Goal: Task Accomplishment & Management: Use online tool/utility

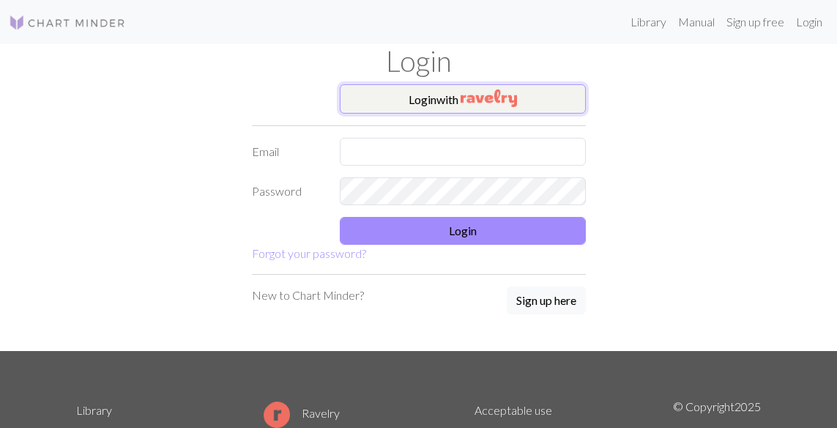
click at [413, 100] on button "Login with" at bounding box center [463, 98] width 246 height 29
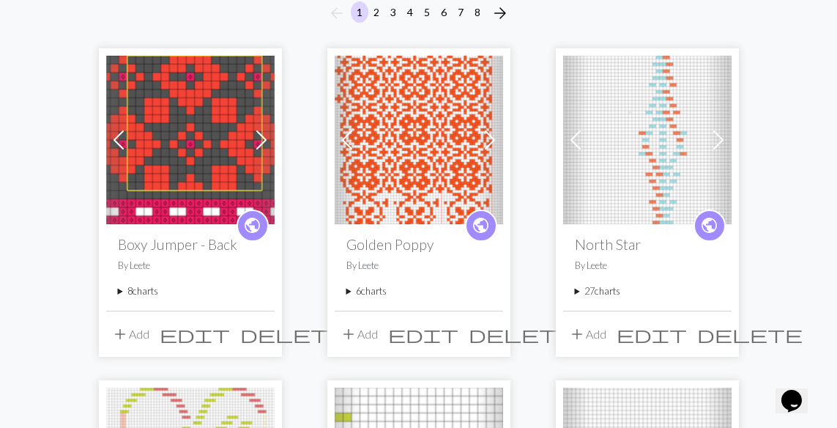
scroll to position [157, 0]
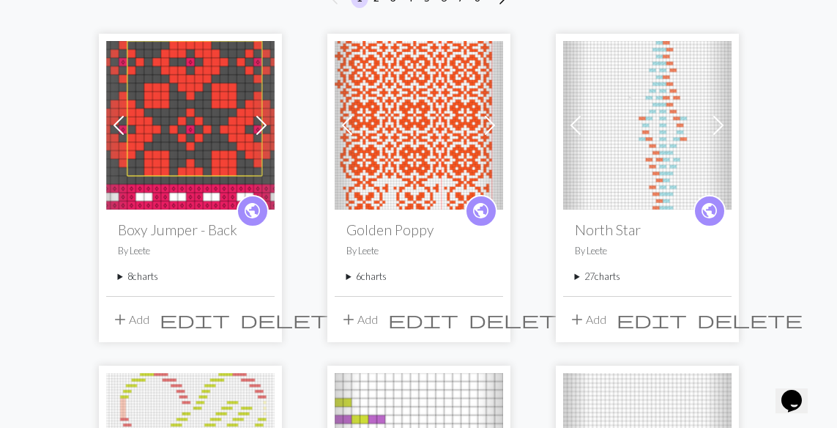
click at [122, 275] on summary "8 charts" at bounding box center [190, 277] width 145 height 14
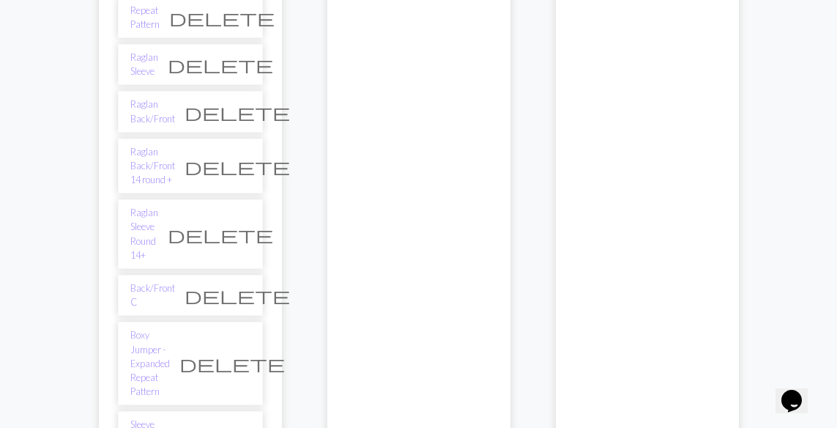
scroll to position [482, 0]
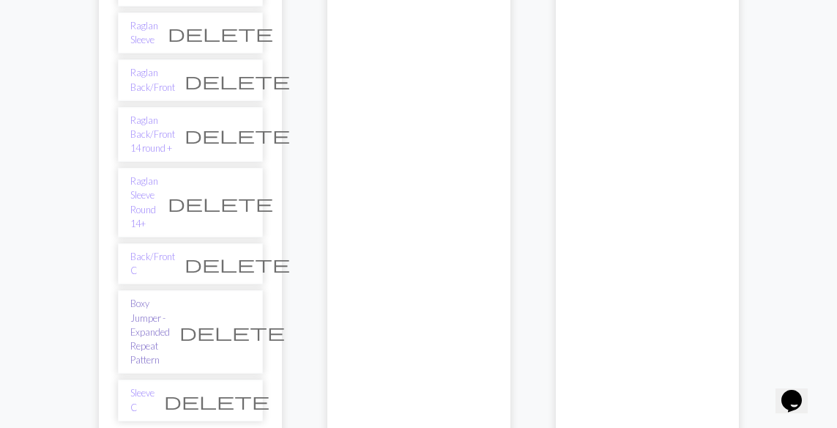
click at [152, 297] on link "Boxy Jumper - Expanded Repeat Pattern" at bounding box center [150, 332] width 40 height 70
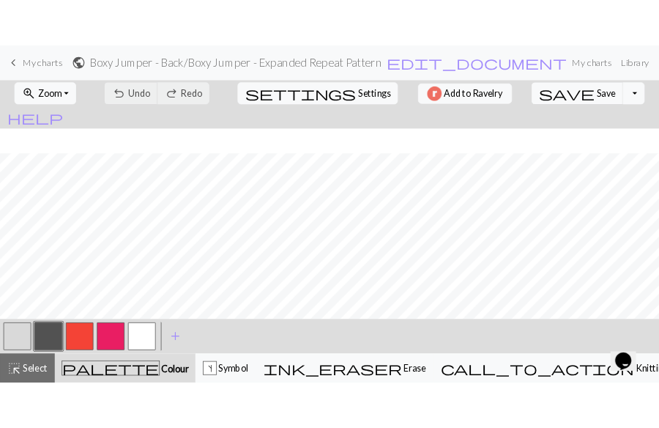
scroll to position [489, 0]
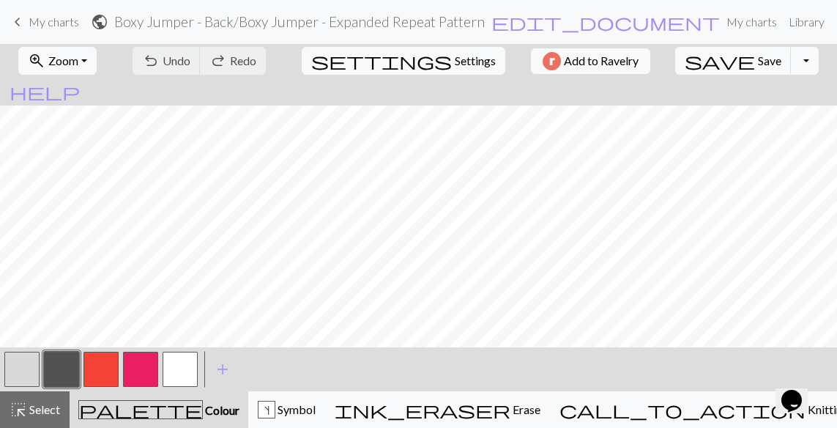
click at [791, 62] on button "Toggle Dropdown" at bounding box center [805, 61] width 28 height 28
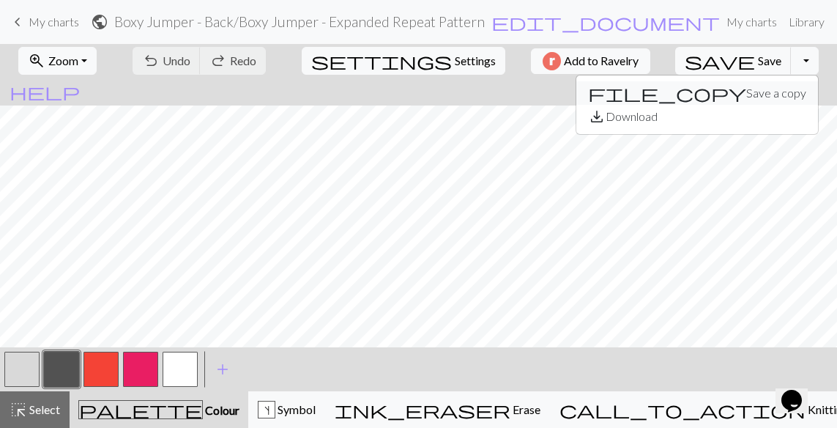
click at [705, 89] on button "file_copy Save a copy" at bounding box center [697, 92] width 242 height 23
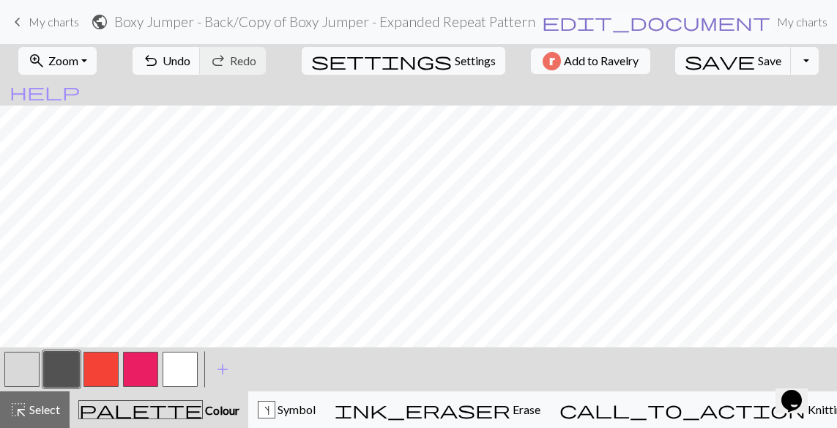
click at [546, 14] on span "edit_document" at bounding box center [656, 22] width 229 height 21
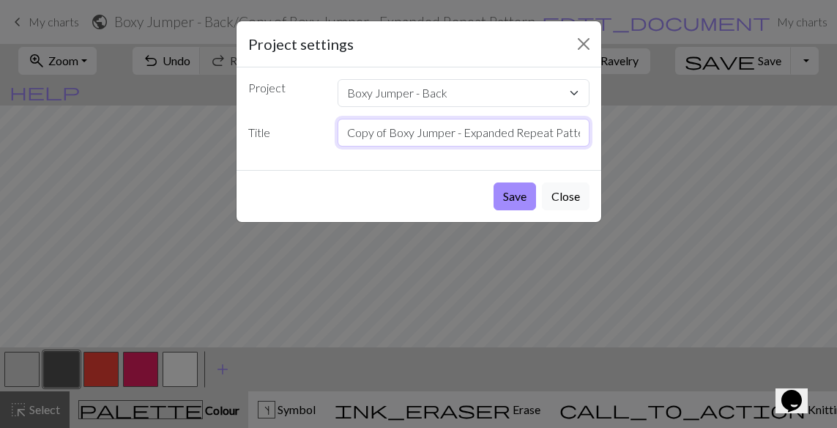
click at [460, 135] on input "Copy of Boxy Jumper - Expanded Repeat Pattern" at bounding box center [464, 133] width 252 height 28
click at [558, 135] on input "Copy of Boxy Ju Expanded Repeat Pattern" at bounding box center [464, 133] width 252 height 28
type input "C"
type input "Back/Front D"
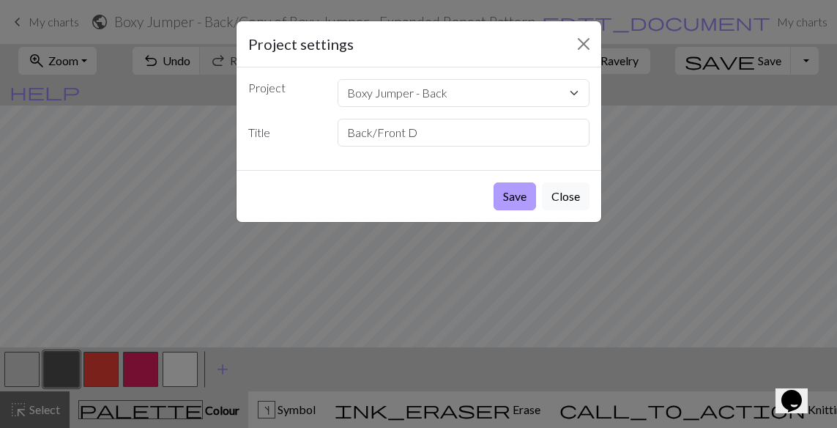
click at [505, 201] on button "Save" at bounding box center [515, 196] width 42 height 28
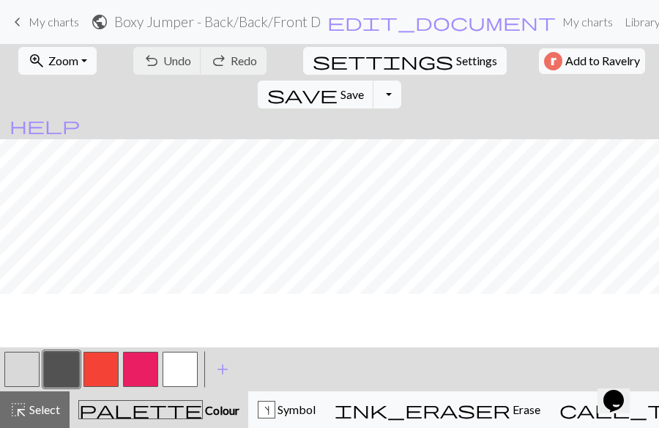
scroll to position [734, 374]
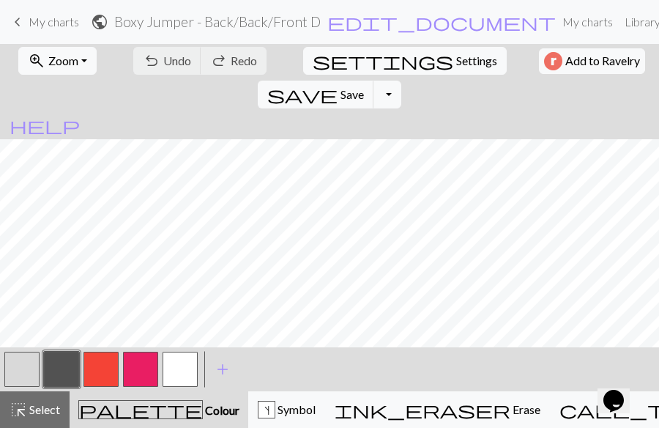
drag, startPoint x: 379, startPoint y: 30, endPoint x: 356, endPoint y: 34, distance: 23.1
click at [355, 36] on form "public Boxy Jumper - Back / Back/Front D edit_document Edit settings" at bounding box center [324, 21] width 466 height 29
drag, startPoint x: 278, startPoint y: 367, endPoint x: 160, endPoint y: 367, distance: 117.9
click at [160, 367] on div "< > add Add a colour" at bounding box center [329, 369] width 659 height 44
drag, startPoint x: 401, startPoint y: 365, endPoint x: 313, endPoint y: 348, distance: 90.2
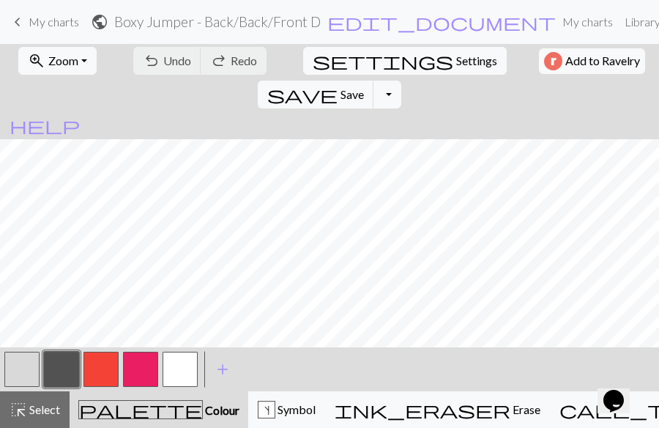
click at [313, 348] on div "< > add Add a colour" at bounding box center [329, 369] width 659 height 44
drag, startPoint x: 108, startPoint y: 59, endPoint x: 21, endPoint y: 76, distance: 89.5
click at [21, 76] on div "zoom_in Zoom Zoom Fit all Fit width Fit height 50% 100% 150% 200% undo Undo Und…" at bounding box center [329, 77] width 659 height 67
click at [476, 357] on div "< > add Add a colour" at bounding box center [329, 369] width 659 height 44
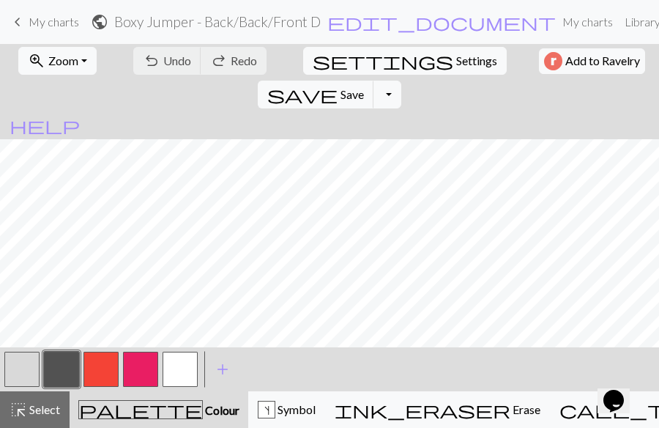
click at [282, 345] on div "zoom_in Zoom Zoom Fit all Fit width Fit height 50% 100% 150% 200% undo Undo Und…" at bounding box center [329, 236] width 659 height 384
drag, startPoint x: 341, startPoint y: 365, endPoint x: 244, endPoint y: 356, distance: 97.1
click at [244, 356] on div "< > add Add a colour" at bounding box center [329, 369] width 659 height 44
drag, startPoint x: 255, startPoint y: 370, endPoint x: 213, endPoint y: 363, distance: 42.3
click at [212, 369] on div "< > add Add a colour" at bounding box center [329, 369] width 659 height 44
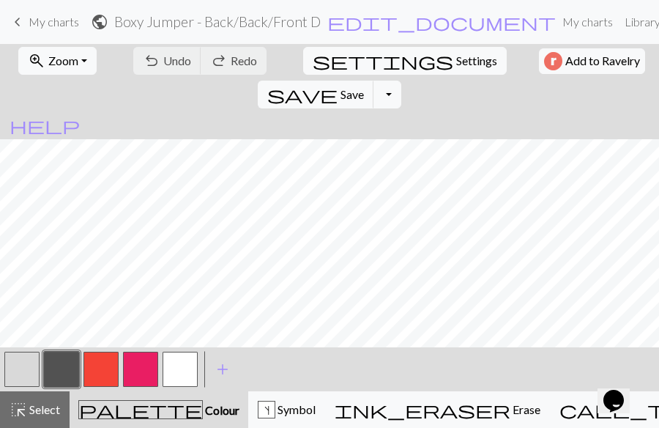
drag, startPoint x: 387, startPoint y: 369, endPoint x: 315, endPoint y: 362, distance: 72.9
click at [315, 362] on div "< > add Add a colour" at bounding box center [329, 369] width 659 height 44
drag, startPoint x: 322, startPoint y: 363, endPoint x: 271, endPoint y: 360, distance: 51.3
click at [271, 360] on div "< > add Add a colour" at bounding box center [329, 369] width 659 height 44
click at [228, 262] on div "zoom_in Zoom Zoom Fit all Fit width Fit height 50% 100% 150% 200% undo Undo Und…" at bounding box center [329, 236] width 659 height 384
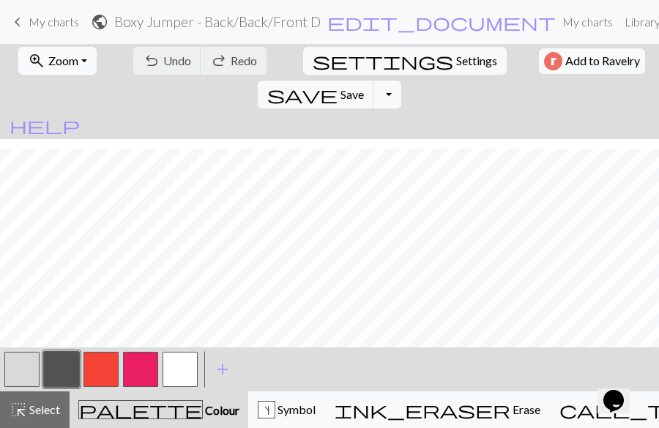
scroll to position [245, 0]
drag, startPoint x: 331, startPoint y: 368, endPoint x: 275, endPoint y: 368, distance: 55.7
click at [275, 368] on div "< > add Add a colour" at bounding box center [329, 369] width 659 height 44
drag, startPoint x: 388, startPoint y: 356, endPoint x: 339, endPoint y: 360, distance: 49.2
click at [322, 354] on div "< > add Add a colour" at bounding box center [329, 369] width 659 height 44
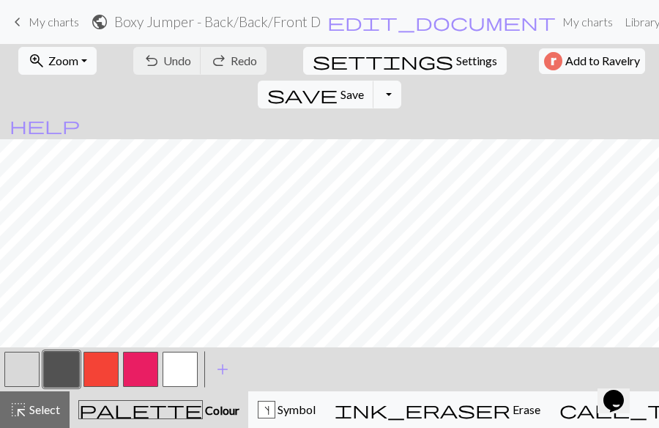
drag, startPoint x: 361, startPoint y: 362, endPoint x: 305, endPoint y: 349, distance: 57.9
click at [305, 349] on div "< > add Add a colour" at bounding box center [329, 369] width 659 height 44
drag, startPoint x: 383, startPoint y: 357, endPoint x: 312, endPoint y: 359, distance: 71.1
click at [312, 359] on div "< > add Add a colour" at bounding box center [329, 369] width 659 height 44
drag, startPoint x: 298, startPoint y: 357, endPoint x: 253, endPoint y: 357, distance: 45.4
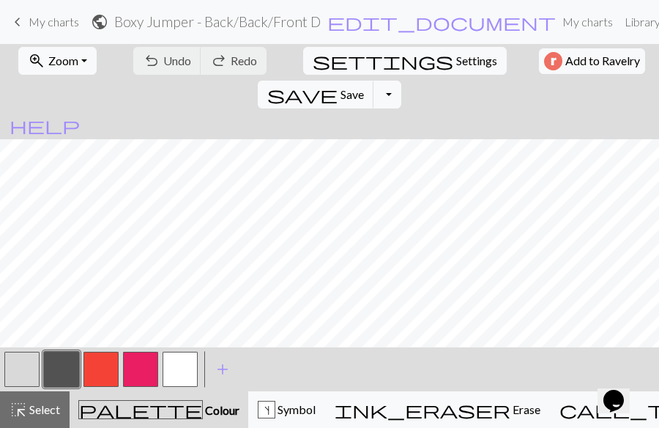
click at [250, 357] on div "< > add Add a colour" at bounding box center [329, 369] width 659 height 44
drag, startPoint x: 275, startPoint y: 363, endPoint x: 241, endPoint y: 362, distance: 34.4
click at [241, 363] on div "< > add Add a colour" at bounding box center [329, 369] width 659 height 44
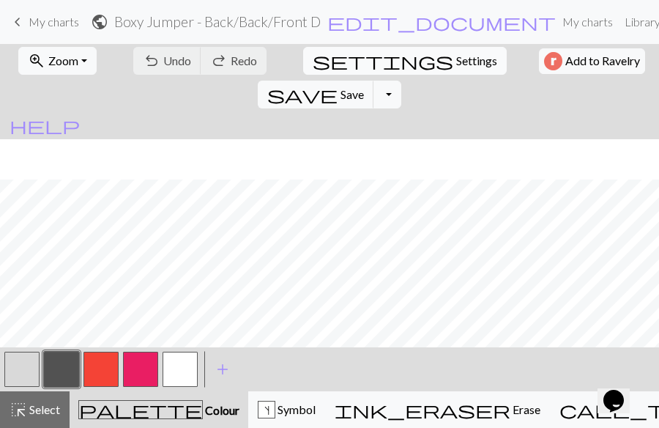
scroll to position [299, 0]
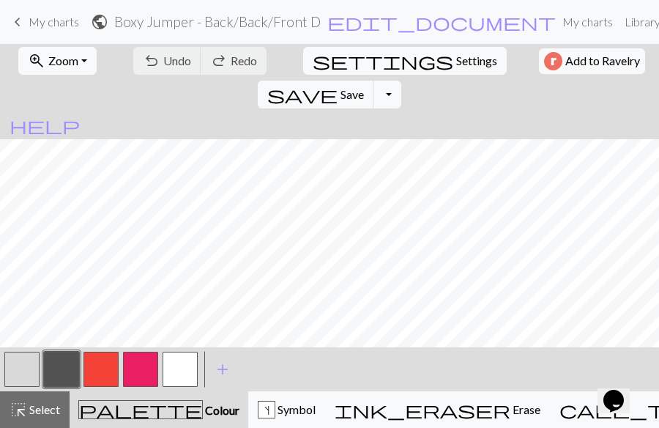
click at [26, 363] on button "button" at bounding box center [21, 369] width 35 height 35
click at [219, 368] on span "add" at bounding box center [223, 369] width 18 height 21
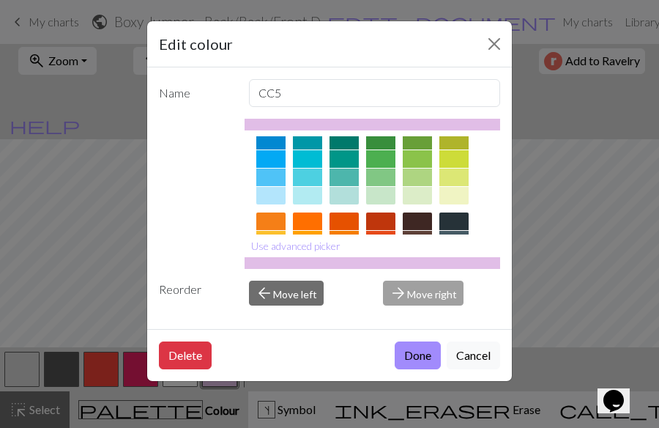
scroll to position [318, 0]
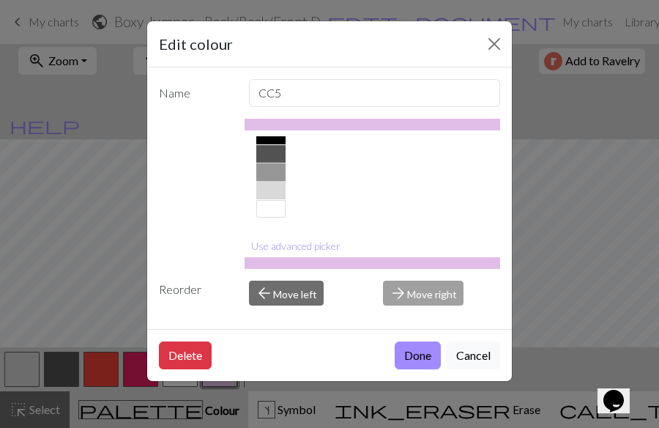
click at [262, 168] on div at bounding box center [270, 172] width 29 height 18
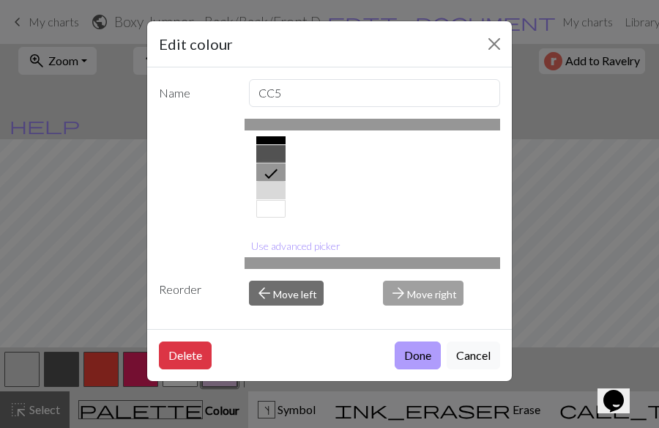
click at [420, 345] on button "Done" at bounding box center [418, 355] width 46 height 28
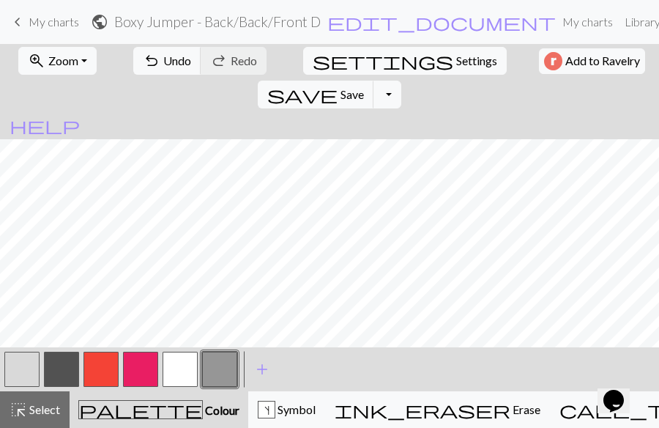
click at [103, 373] on button "button" at bounding box center [100, 369] width 35 height 35
click at [364, 87] on span "Save" at bounding box center [352, 94] width 23 height 14
click at [230, 374] on button "button" at bounding box center [219, 369] width 35 height 35
click at [14, 370] on button "button" at bounding box center [21, 369] width 35 height 35
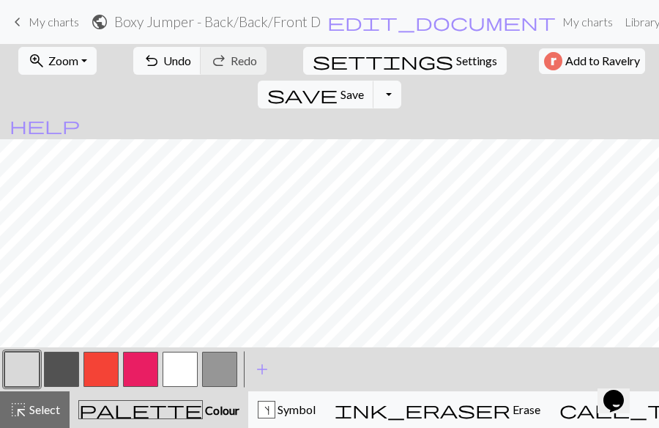
click at [237, 370] on div at bounding box center [220, 369] width 40 height 40
click at [163, 57] on span "Undo" at bounding box center [177, 60] width 28 height 14
click at [220, 368] on button "button" at bounding box center [219, 369] width 35 height 35
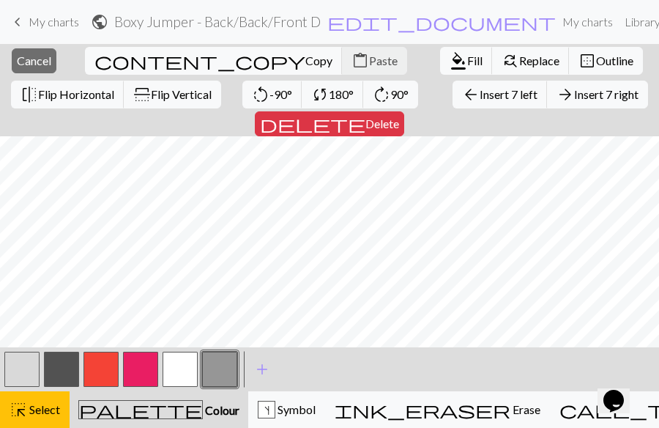
scroll to position [0, 0]
click at [469, 358] on div "< > add Add a colour" at bounding box center [329, 369] width 659 height 44
click at [51, 393] on button "highlight_alt Select Select" at bounding box center [35, 409] width 70 height 37
click at [305, 58] on span "Copy" at bounding box center [318, 60] width 27 height 14
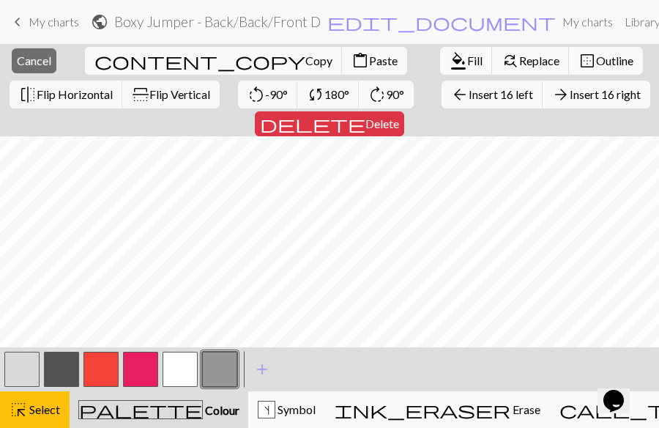
click at [570, 91] on span "Insert 16 right" at bounding box center [605, 94] width 71 height 14
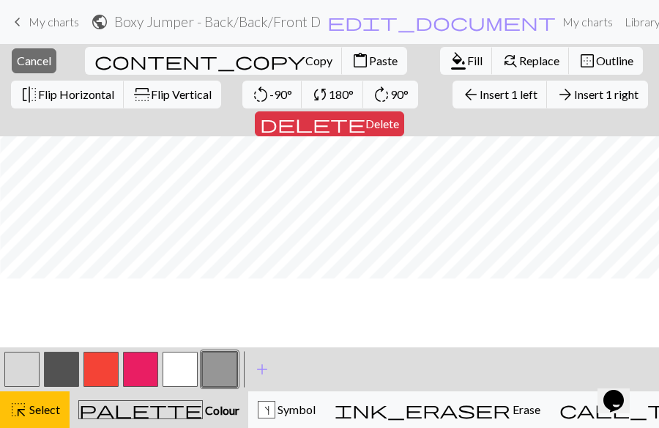
scroll to position [0, 97]
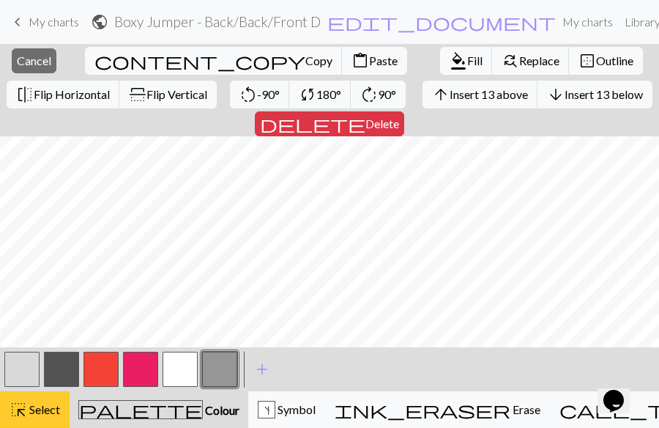
click at [61, 397] on button "highlight_alt Select Select" at bounding box center [35, 409] width 70 height 37
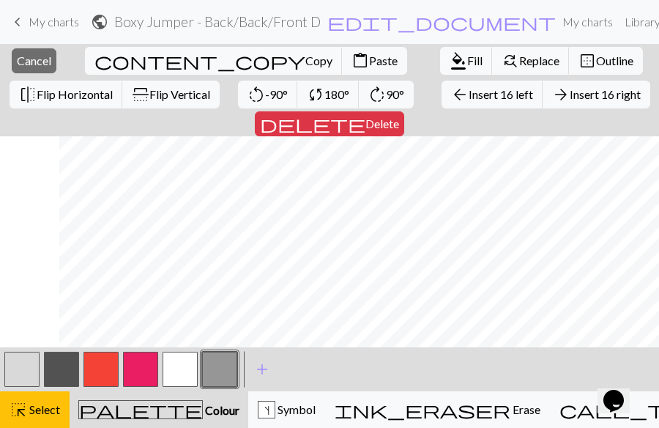
scroll to position [333, 97]
click at [369, 62] on span "Paste" at bounding box center [383, 60] width 29 height 14
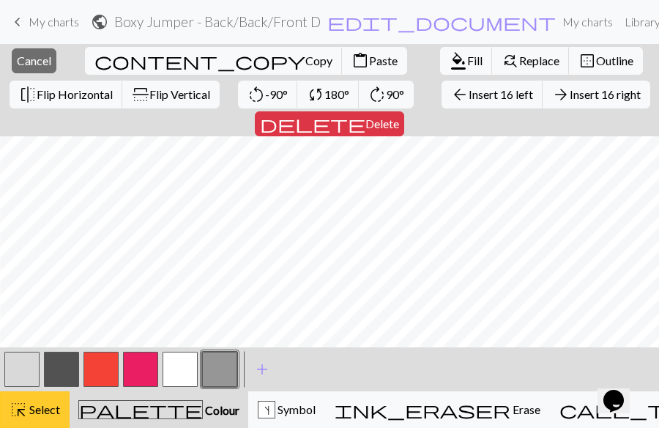
click at [45, 391] on button "highlight_alt Select Select" at bounding box center [35, 409] width 70 height 37
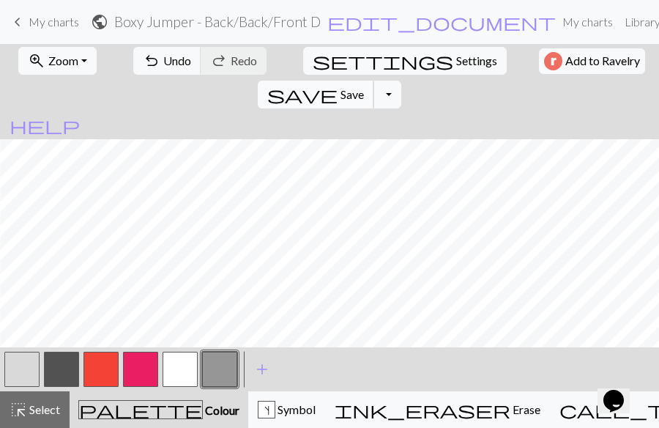
click at [338, 84] on span "save" at bounding box center [302, 94] width 70 height 21
click at [187, 363] on button "button" at bounding box center [180, 369] width 35 height 35
click at [18, 371] on button "button" at bounding box center [21, 369] width 35 height 35
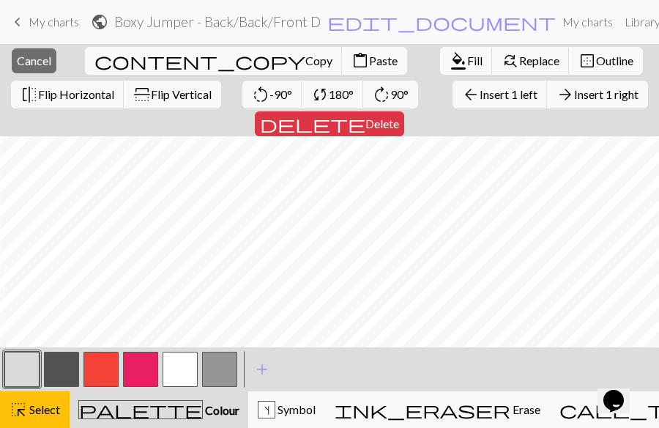
scroll to position [0, 97]
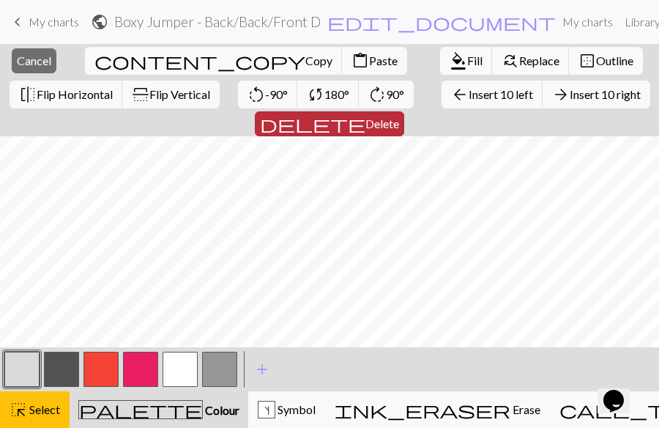
click at [399, 116] on span "Delete" at bounding box center [382, 123] width 34 height 14
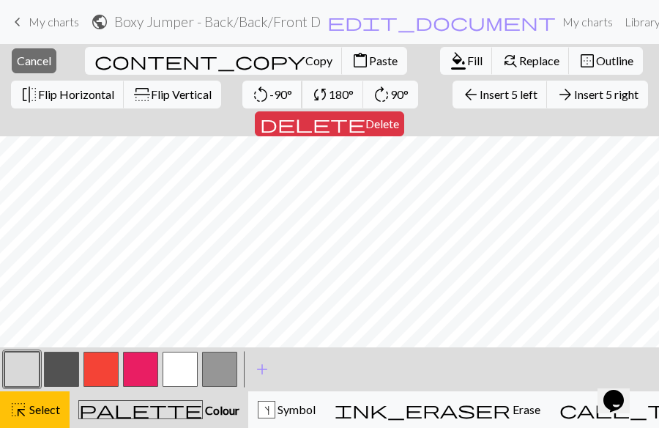
scroll to position [144, 0]
click at [399, 116] on span "Delete" at bounding box center [382, 123] width 34 height 14
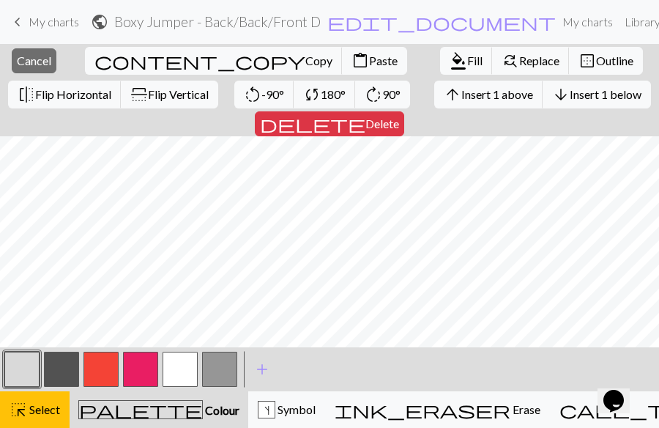
scroll to position [333, 0]
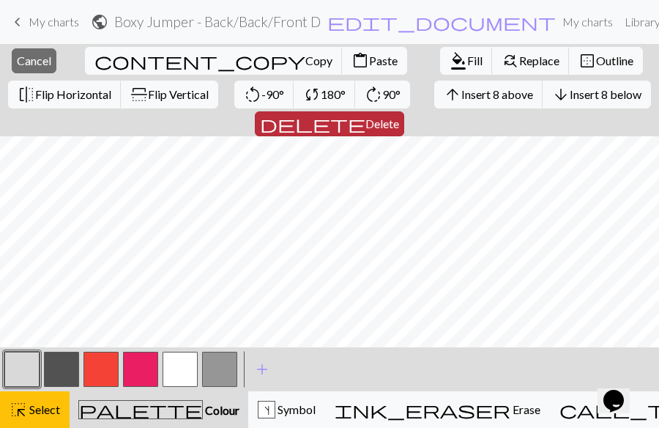
click at [399, 116] on span "Delete" at bounding box center [382, 123] width 34 height 14
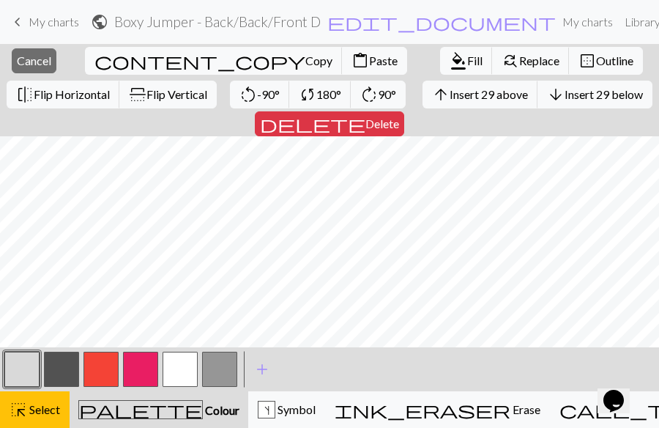
scroll to position [97, 0]
click at [399, 116] on span "Delete" at bounding box center [382, 123] width 34 height 14
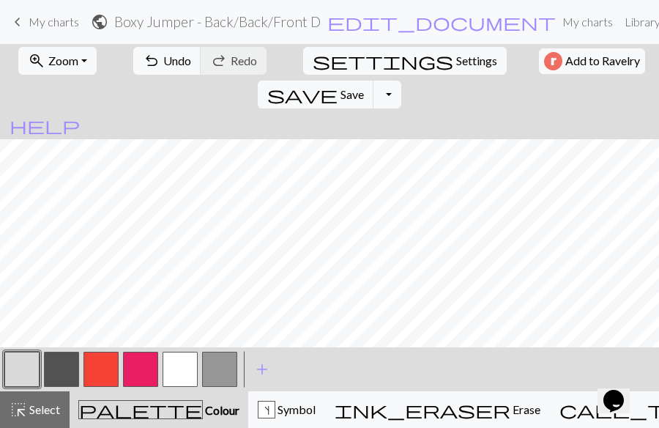
click at [179, 375] on button "button" at bounding box center [180, 369] width 35 height 35
click at [163, 57] on span "Undo" at bounding box center [177, 60] width 28 height 14
click at [163, 59] on span "Undo" at bounding box center [177, 60] width 28 height 14
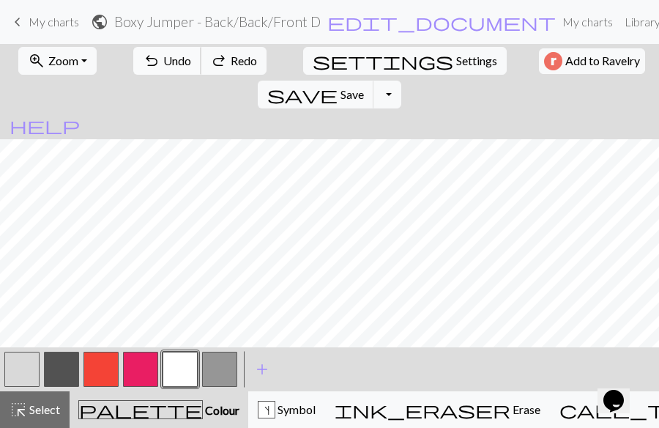
click at [163, 59] on span "Undo" at bounding box center [177, 60] width 28 height 14
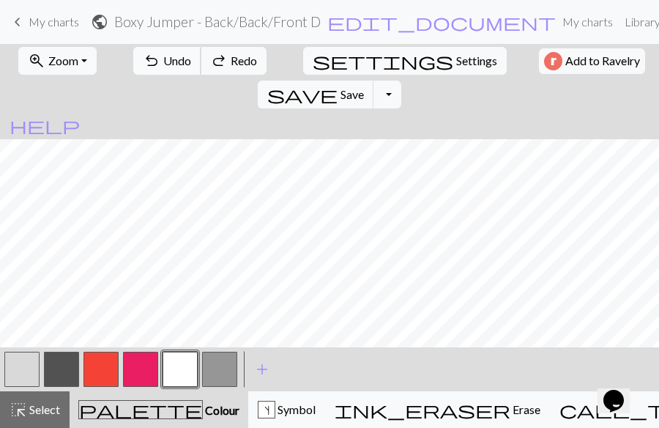
click at [163, 59] on span "Undo" at bounding box center [177, 60] width 28 height 14
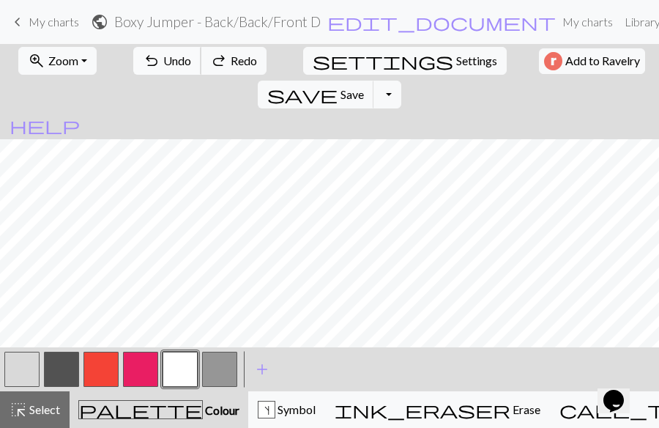
click at [163, 59] on span "Undo" at bounding box center [177, 60] width 28 height 14
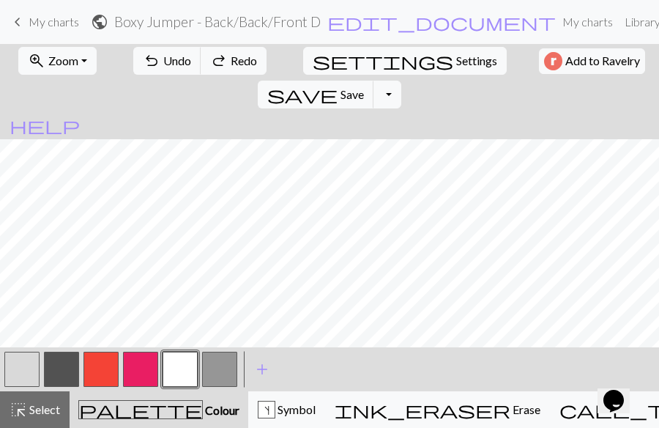
click at [218, 365] on button "button" at bounding box center [219, 369] width 35 height 35
click at [62, 370] on button "button" at bounding box center [61, 369] width 35 height 35
click at [102, 365] on button "button" at bounding box center [100, 369] width 35 height 35
click at [68, 357] on button "button" at bounding box center [61, 369] width 35 height 35
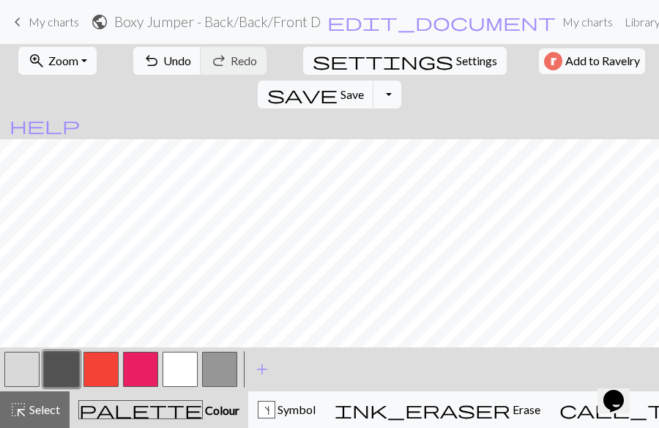
click at [226, 377] on button "button" at bounding box center [219, 369] width 35 height 35
click at [95, 368] on button "button" at bounding box center [100, 369] width 35 height 35
click at [67, 360] on button "button" at bounding box center [61, 369] width 35 height 35
click at [105, 361] on button "button" at bounding box center [100, 369] width 35 height 35
click at [68, 363] on button "button" at bounding box center [61, 369] width 35 height 35
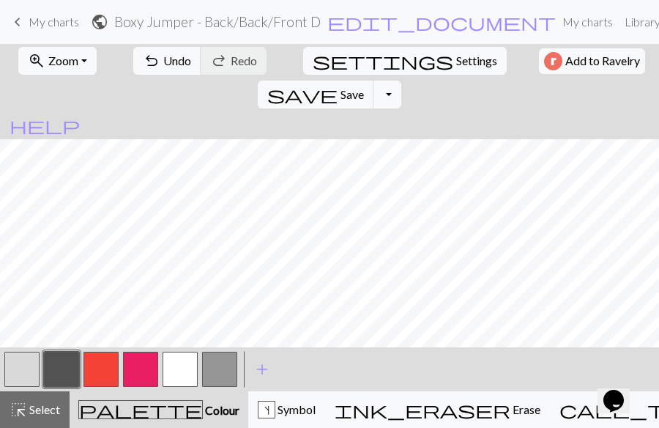
click at [99, 370] on button "button" at bounding box center [100, 369] width 35 height 35
click at [62, 368] on button "button" at bounding box center [61, 369] width 35 height 35
click at [228, 367] on button "button" at bounding box center [219, 369] width 35 height 35
click at [175, 363] on button "button" at bounding box center [180, 369] width 35 height 35
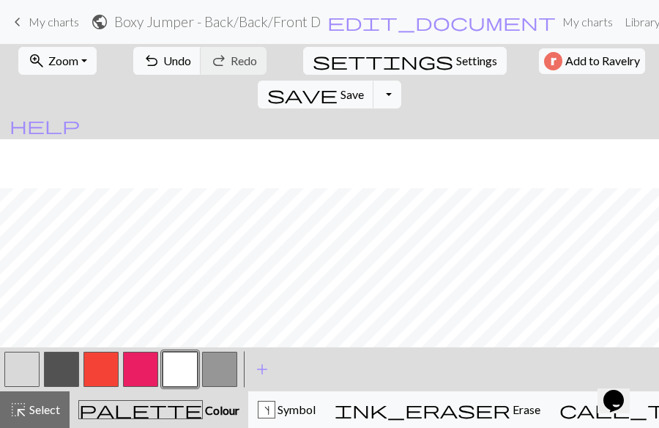
scroll to position [49, 0]
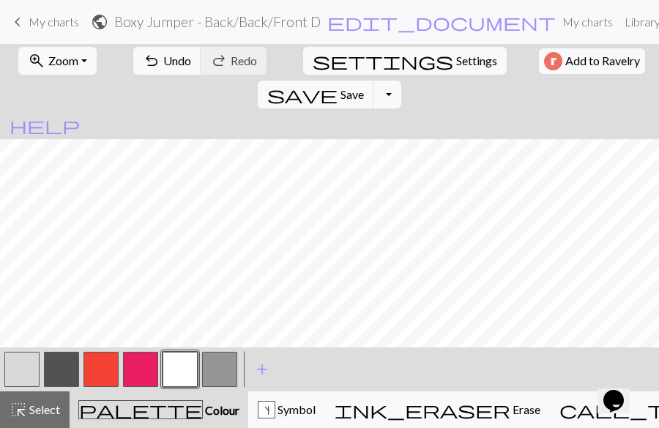
click at [68, 373] on button "button" at bounding box center [61, 369] width 35 height 35
click at [179, 365] on button "button" at bounding box center [180, 369] width 35 height 35
click at [374, 81] on button "save Save Save" at bounding box center [316, 95] width 116 height 28
click at [248, 394] on button "s Symbol" at bounding box center [286, 409] width 77 height 37
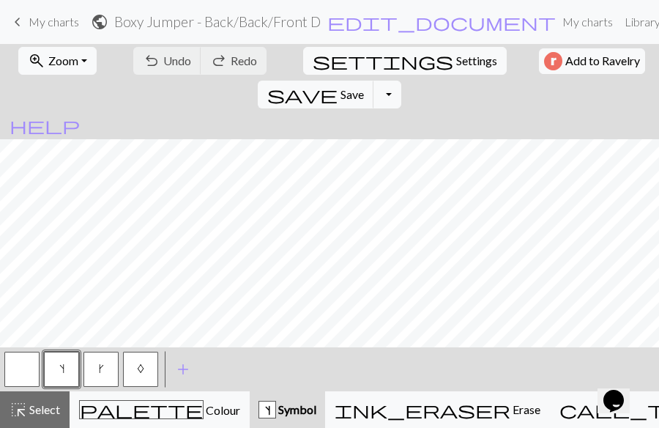
click at [13, 370] on button "button" at bounding box center [21, 369] width 35 height 35
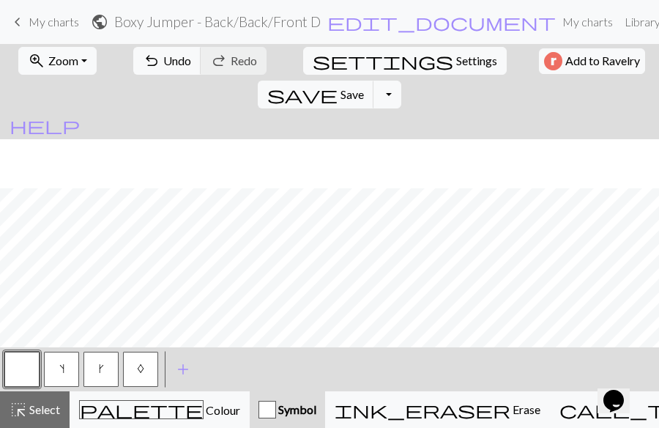
scroll to position [49, 0]
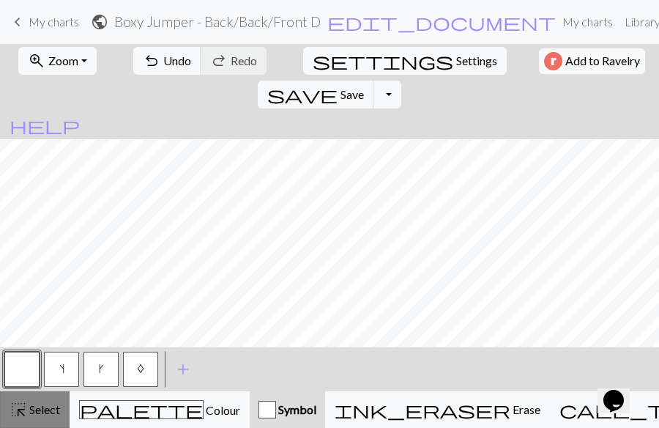
click at [49, 393] on button "highlight_alt Select Select" at bounding box center [35, 409] width 70 height 37
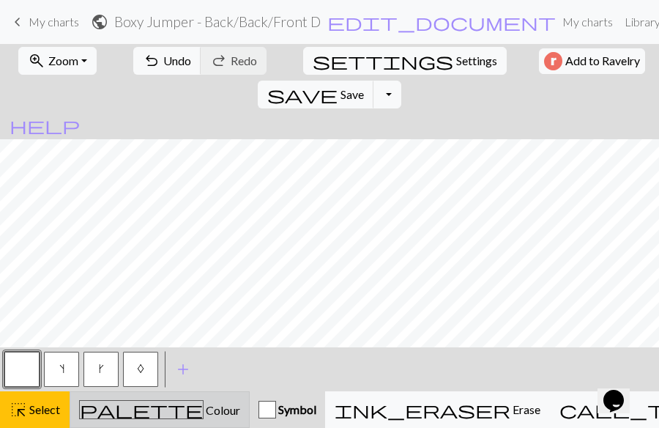
click at [189, 393] on button "palette Colour Colour" at bounding box center [160, 409] width 180 height 37
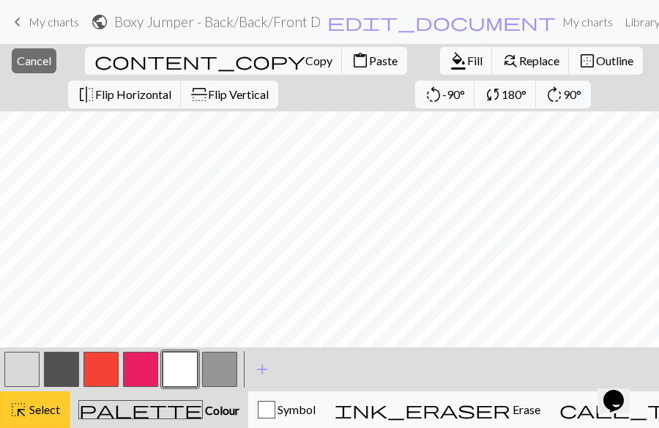
click at [42, 394] on button "highlight_alt Select Select" at bounding box center [35, 409] width 70 height 37
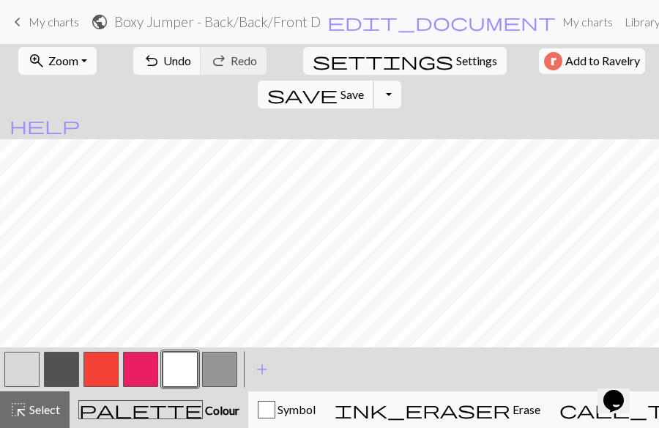
click at [364, 87] on span "Save" at bounding box center [352, 94] width 23 height 14
